Goal: Information Seeking & Learning: Compare options

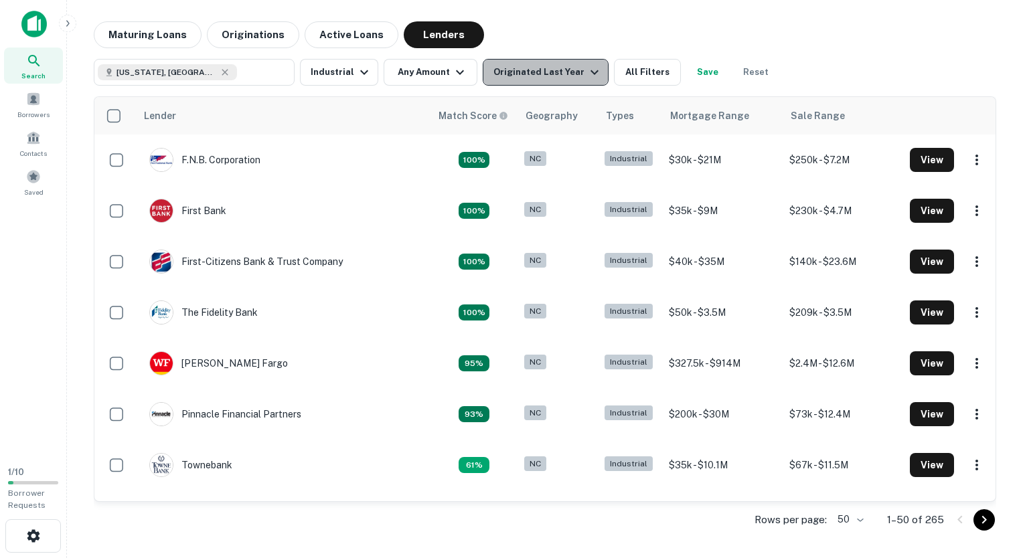
click at [544, 74] on div "Originated Last Year" at bounding box center [547, 72] width 109 height 16
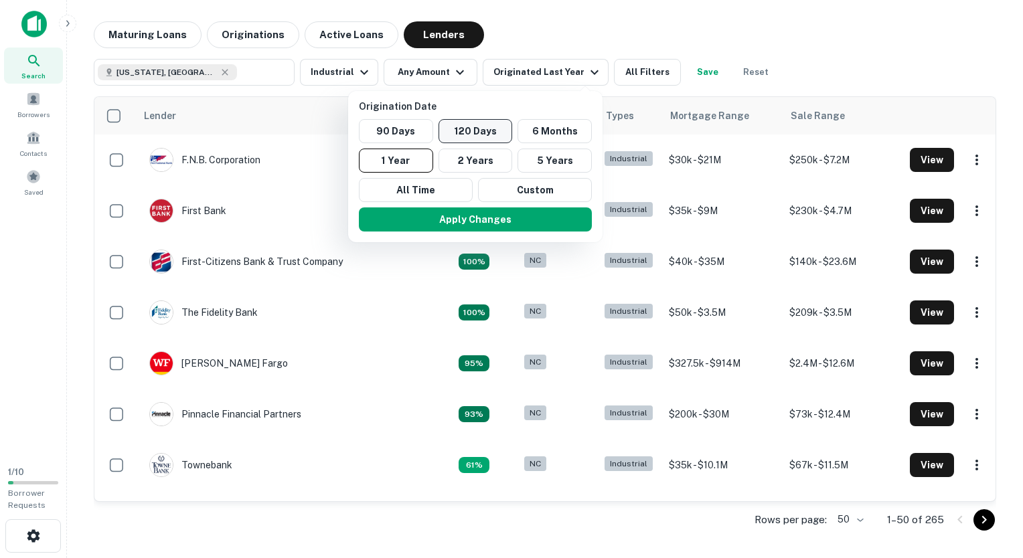
click at [511, 129] on button "120 Days" at bounding box center [475, 131] width 74 height 24
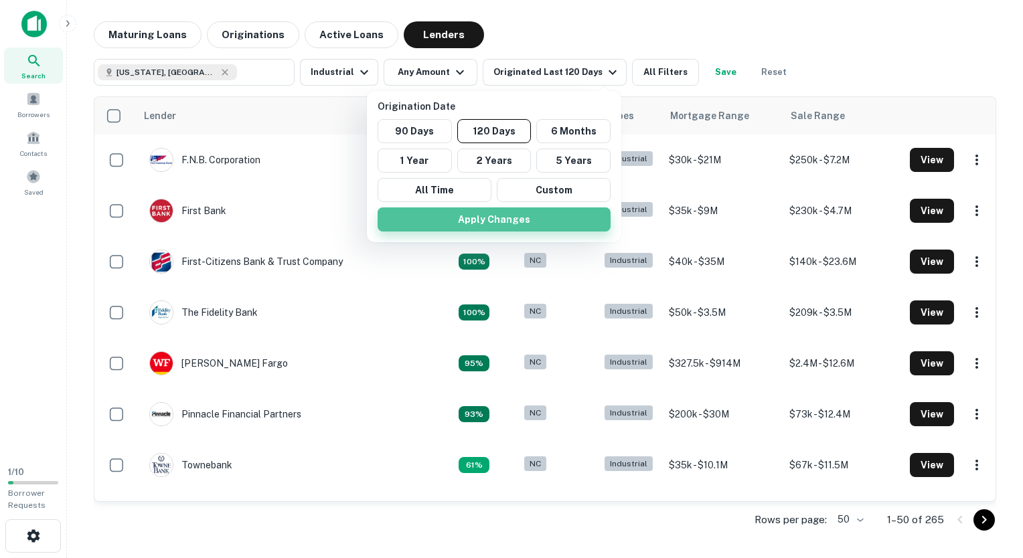
click at [477, 218] on button "Apply Changes" at bounding box center [494, 220] width 233 height 24
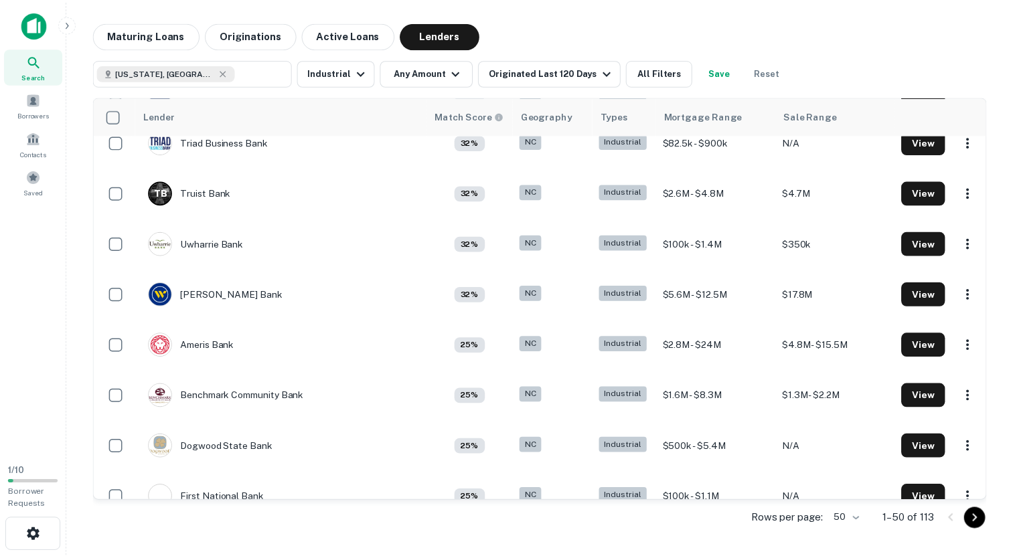
scroll to position [1032, 0]
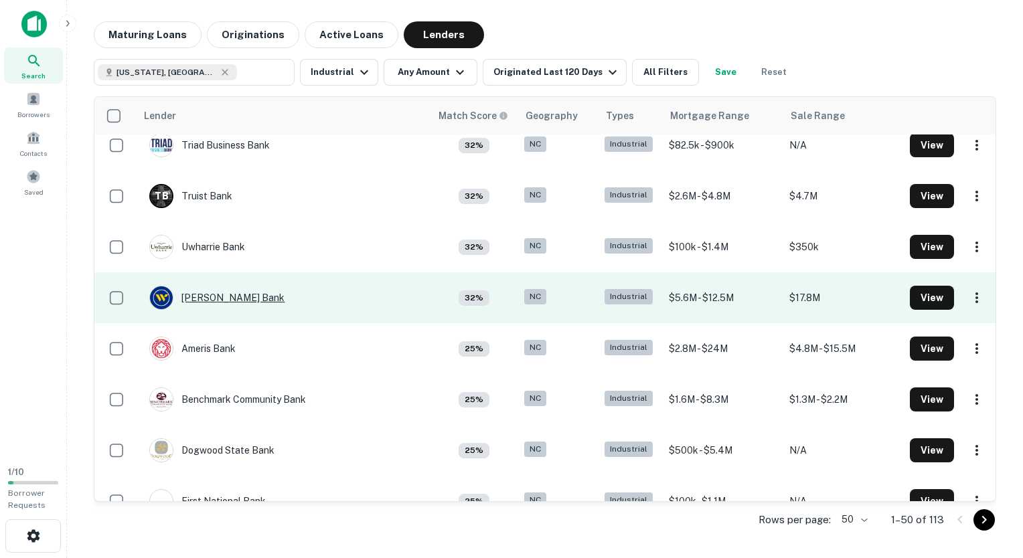
click at [213, 296] on div "[PERSON_NAME] Bank" at bounding box center [216, 298] width 135 height 24
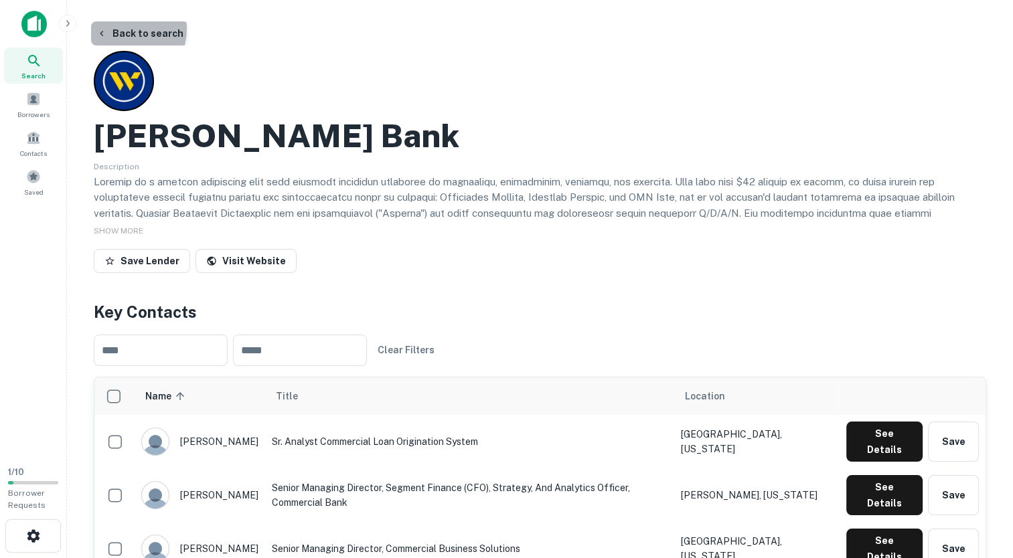
click at [121, 29] on button "Back to search" at bounding box center [140, 33] width 98 height 24
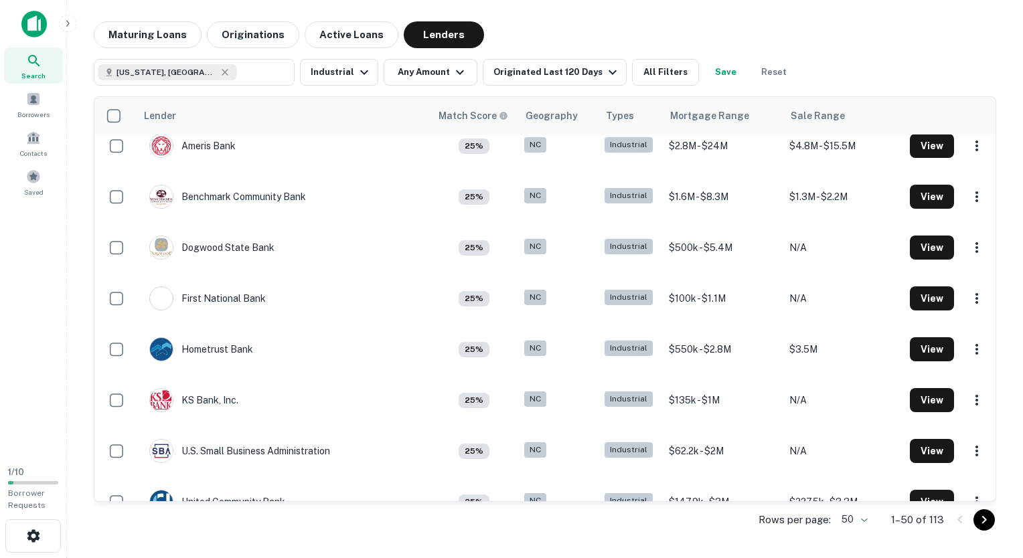
scroll to position [1236, 0]
